Goal: Task Accomplishment & Management: Use online tool/utility

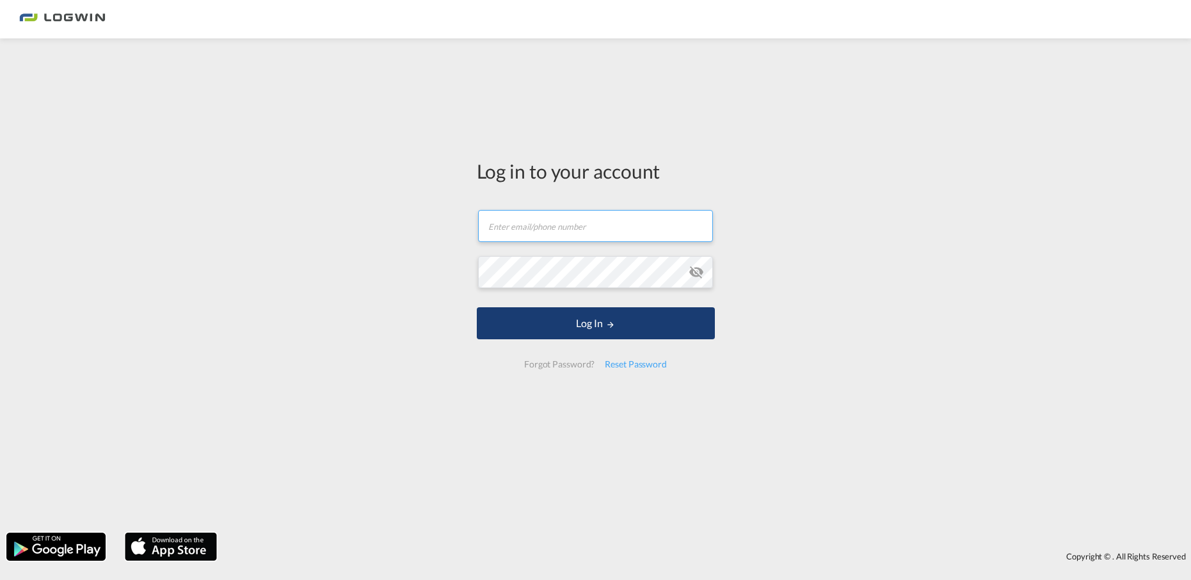
type input "[EMAIL_ADDRESS][PERSON_NAME][DOMAIN_NAME]"
click at [588, 329] on button "Log In" at bounding box center [596, 323] width 238 height 32
